Goal: Task Accomplishment & Management: Use online tool/utility

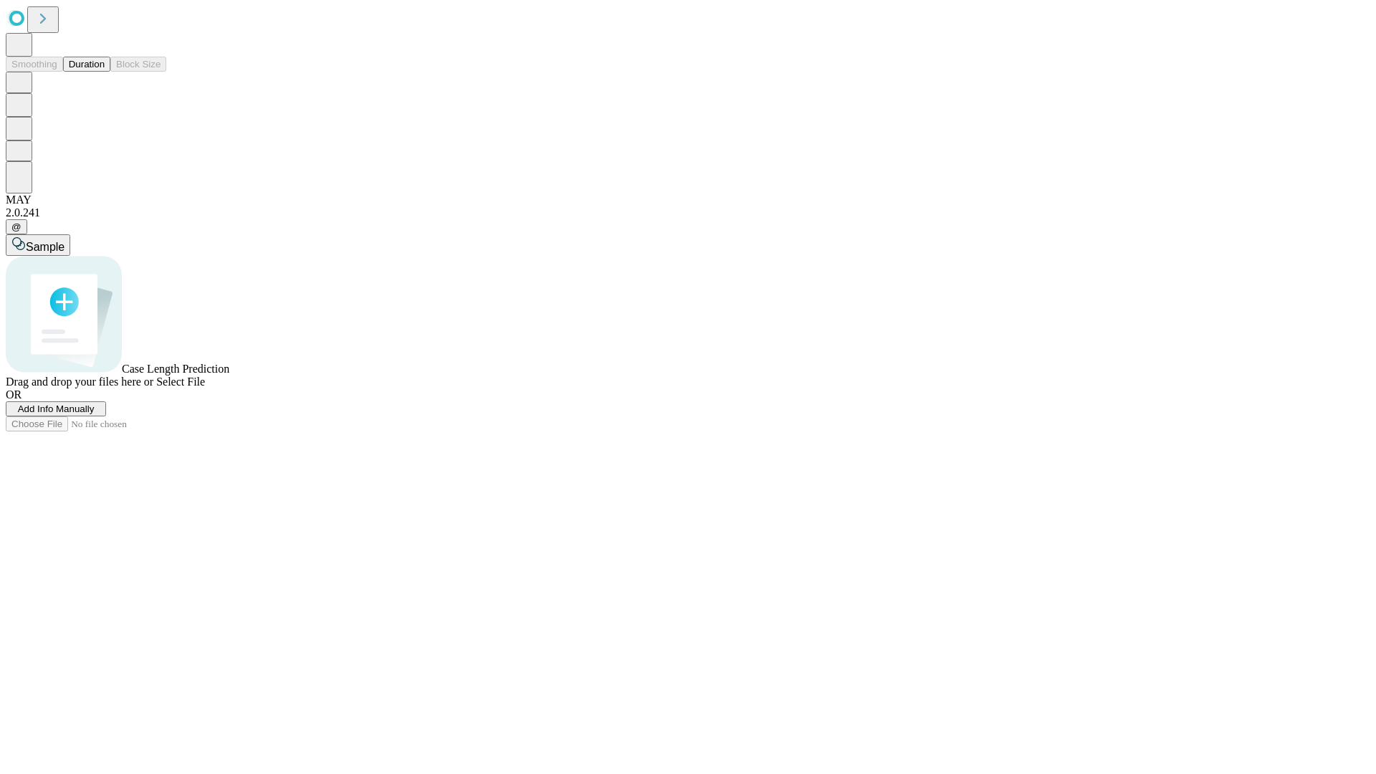
click at [105, 72] on button "Duration" at bounding box center [86, 64] width 47 height 15
click at [95, 414] on span "Add Info Manually" at bounding box center [56, 409] width 77 height 11
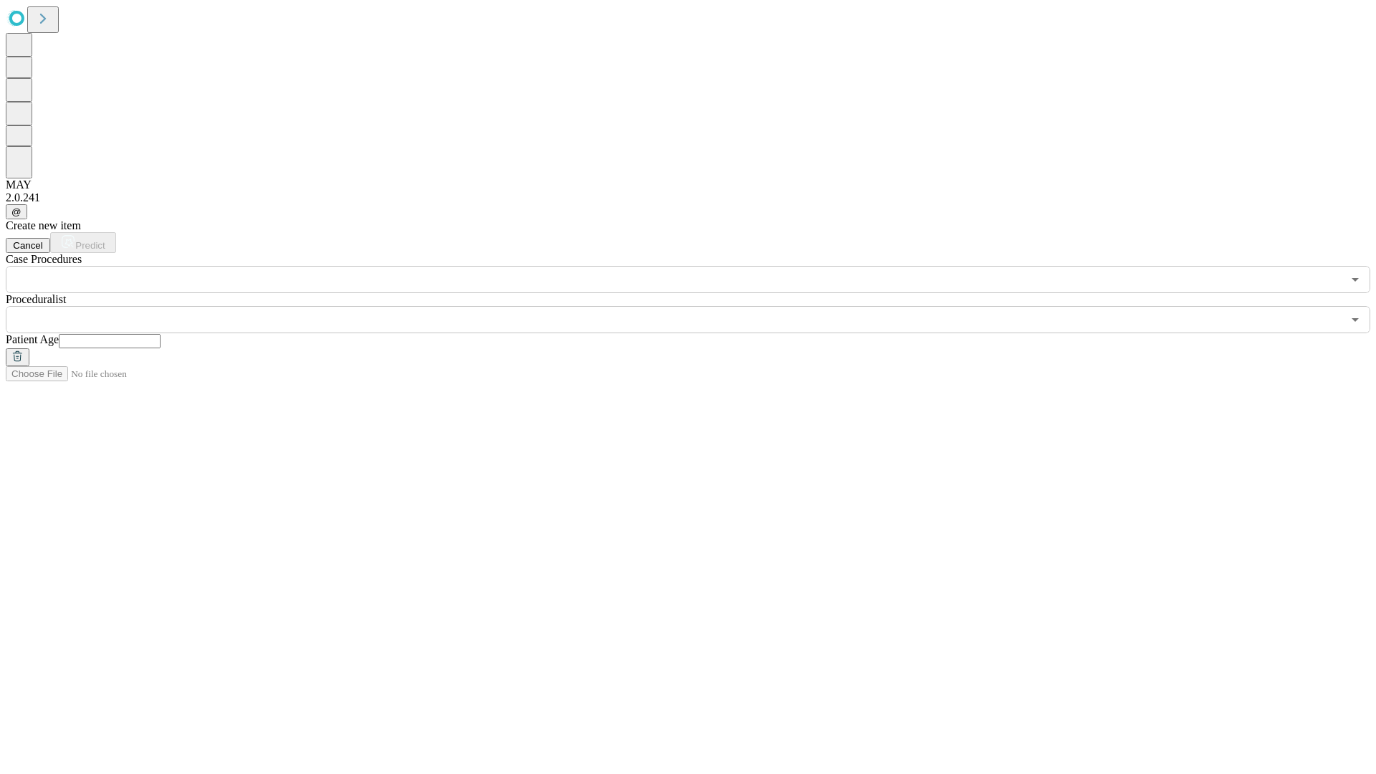
click at [161, 334] on input "text" at bounding box center [110, 341] width 102 height 14
type input "**"
click at [698, 306] on input "text" at bounding box center [674, 319] width 1337 height 27
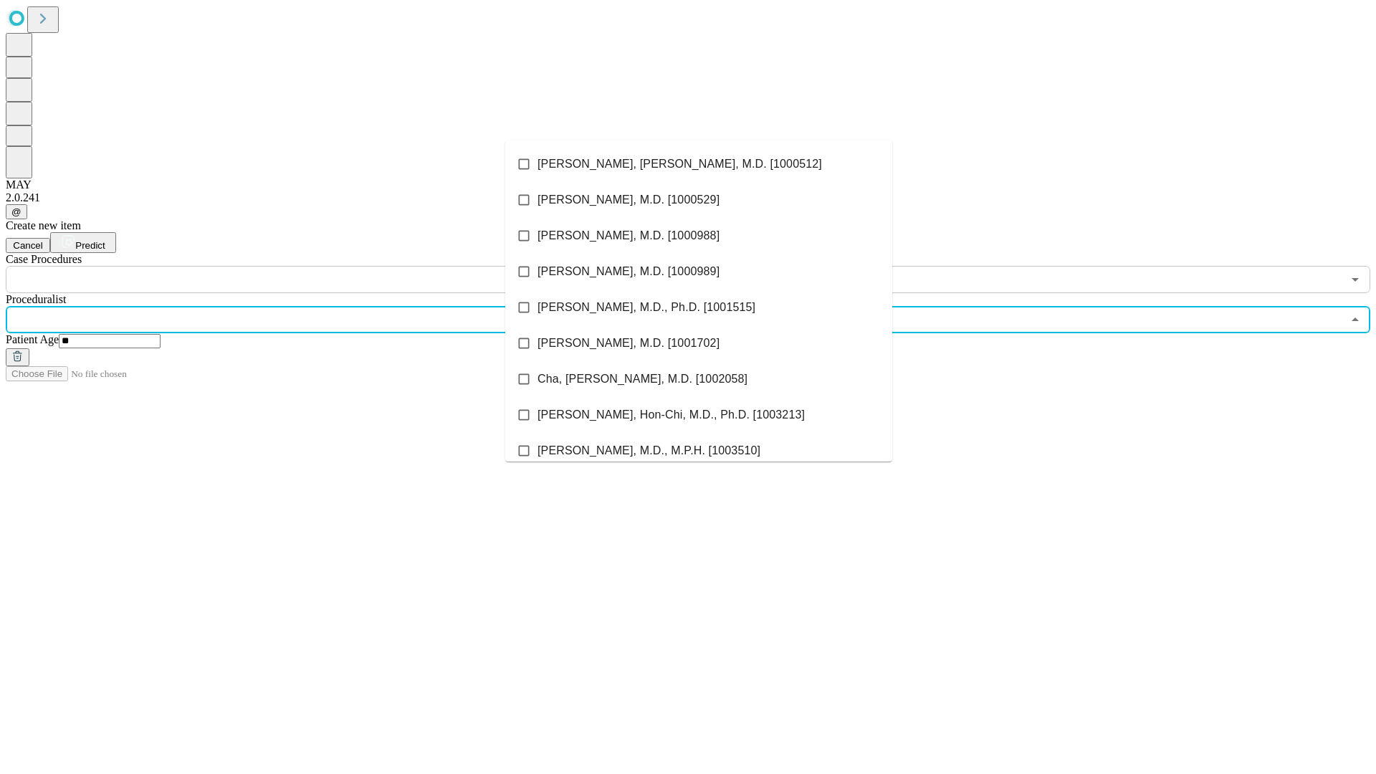
click at [699, 164] on li "[PERSON_NAME], [PERSON_NAME], M.D. [1000512]" at bounding box center [698, 164] width 387 height 36
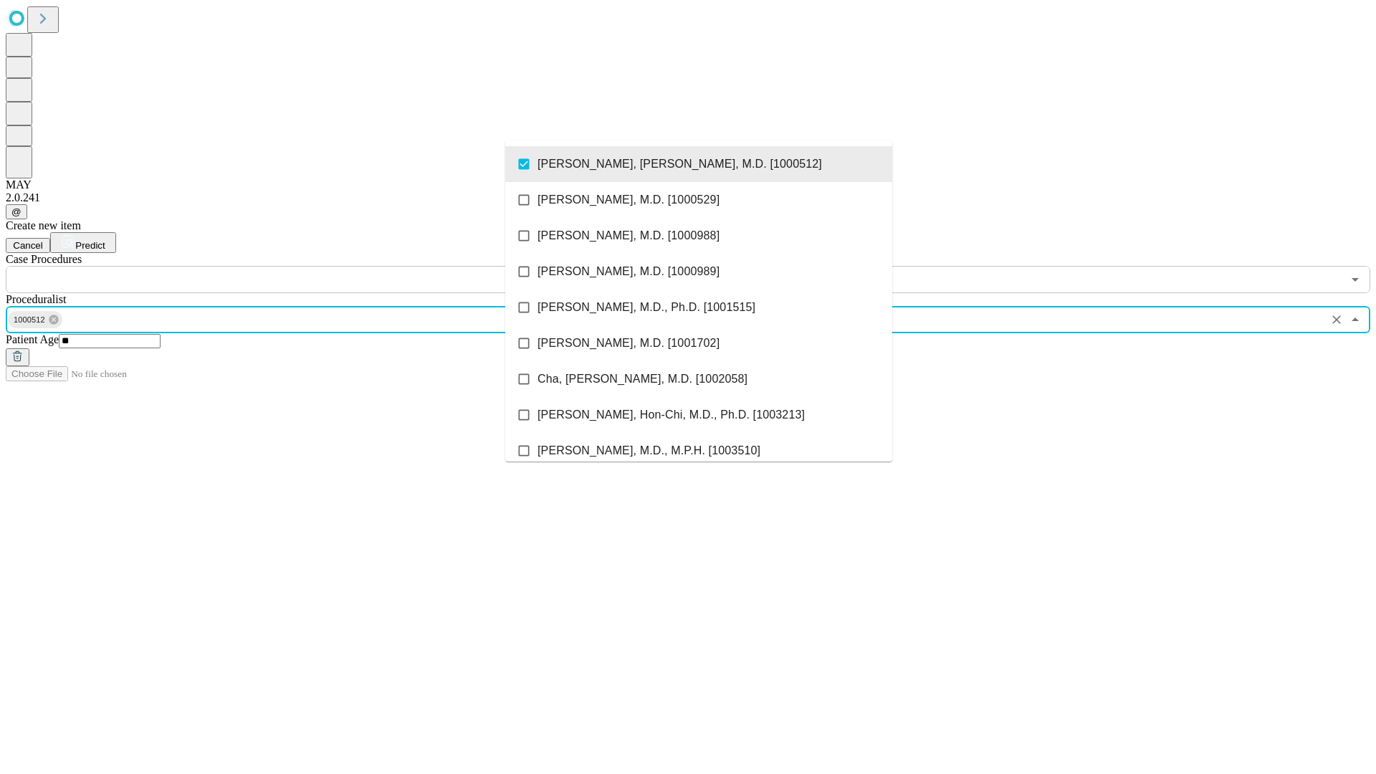
click at [301, 266] on input "text" at bounding box center [674, 279] width 1337 height 27
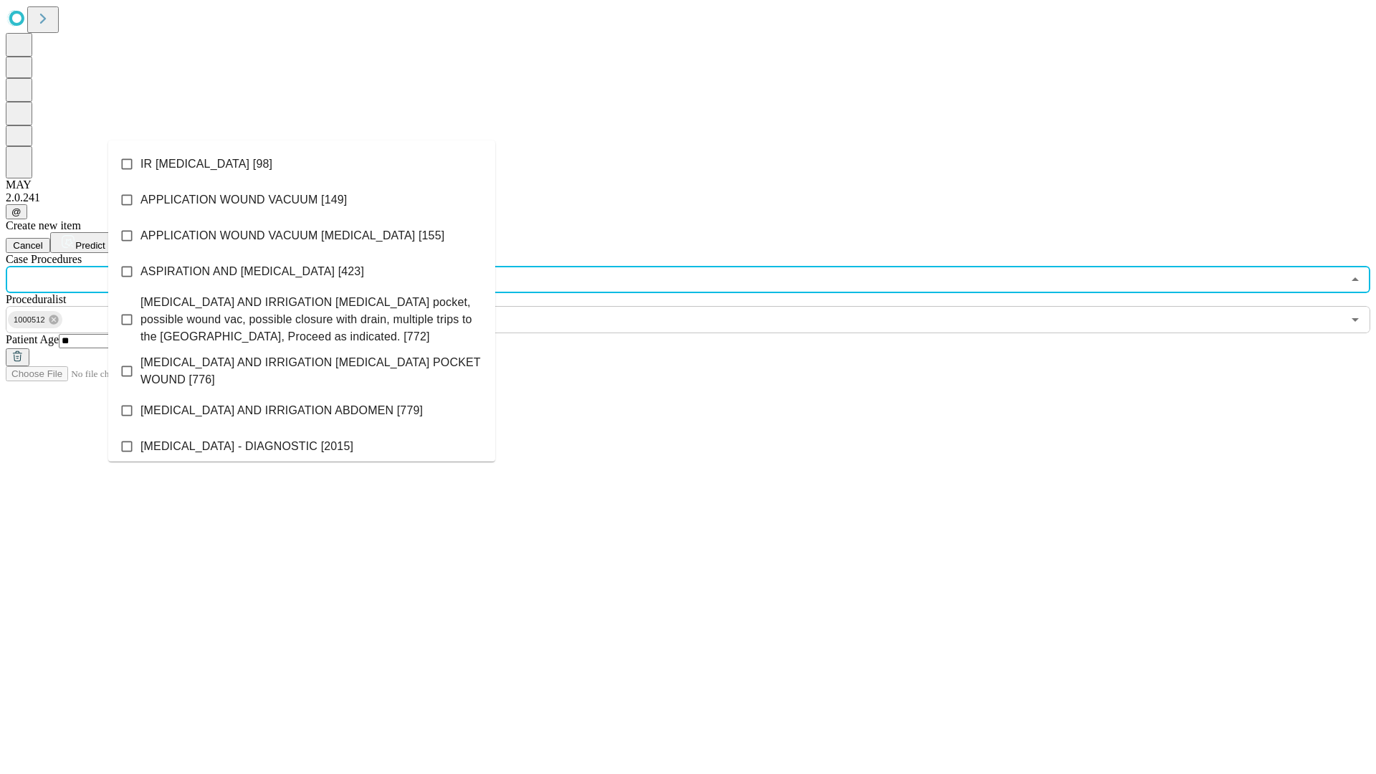
click at [302, 164] on li "IR [MEDICAL_DATA] [98]" at bounding box center [301, 164] width 387 height 36
